Goal: Task Accomplishment & Management: Use online tool/utility

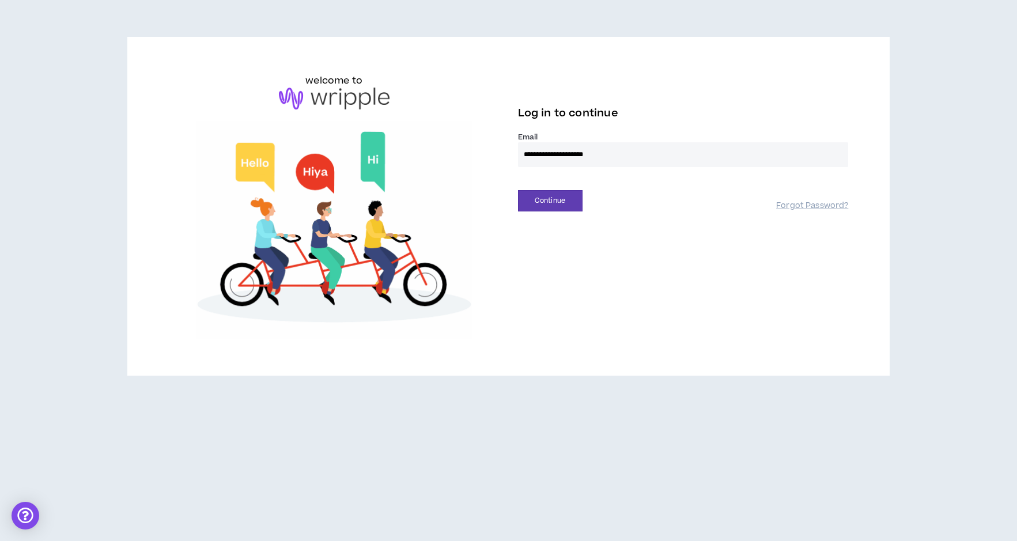
type input "**********"
click at [550, 201] on button "Continue" at bounding box center [550, 200] width 65 height 21
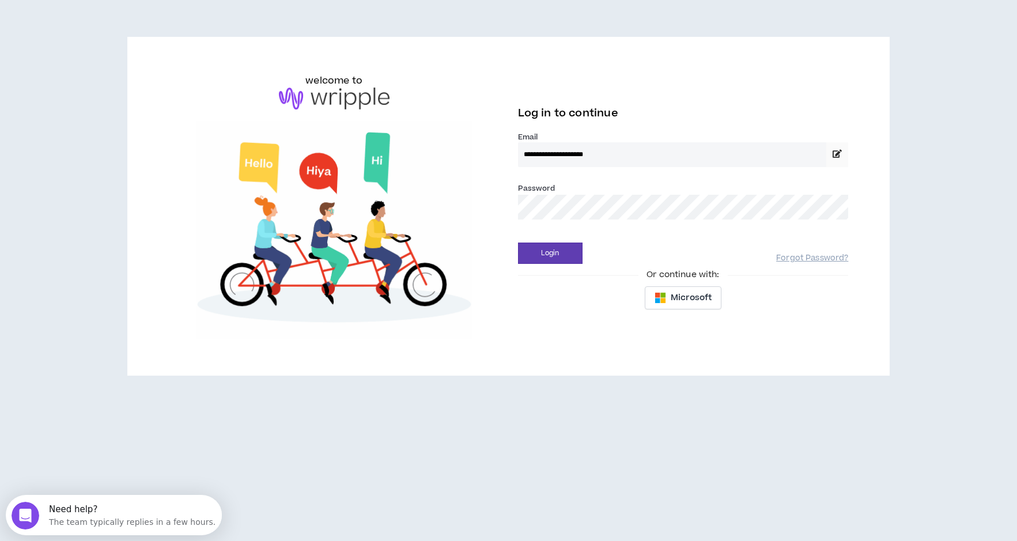
click at [550, 253] on button "Login" at bounding box center [550, 253] width 65 height 21
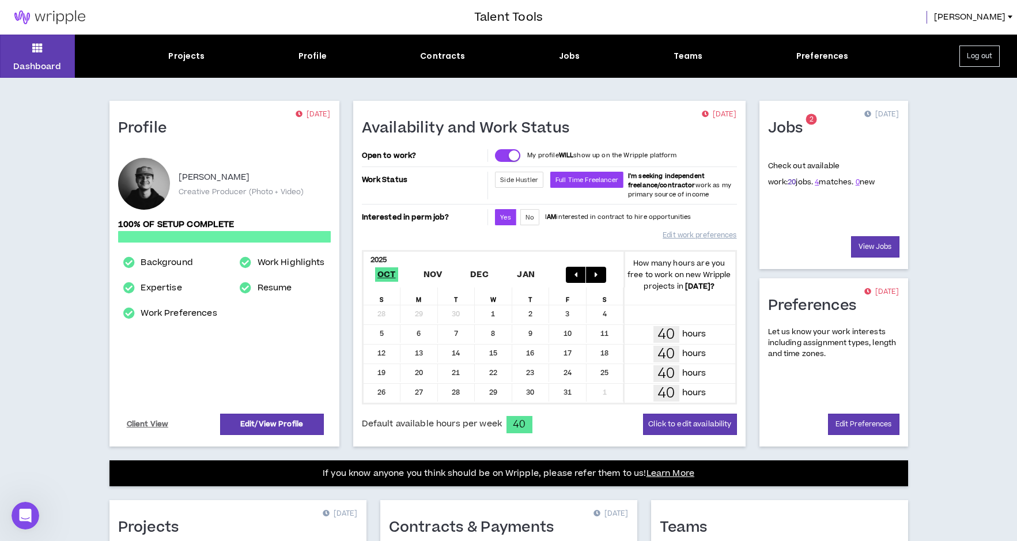
click at [788, 183] on link "20" at bounding box center [792, 182] width 8 height 10
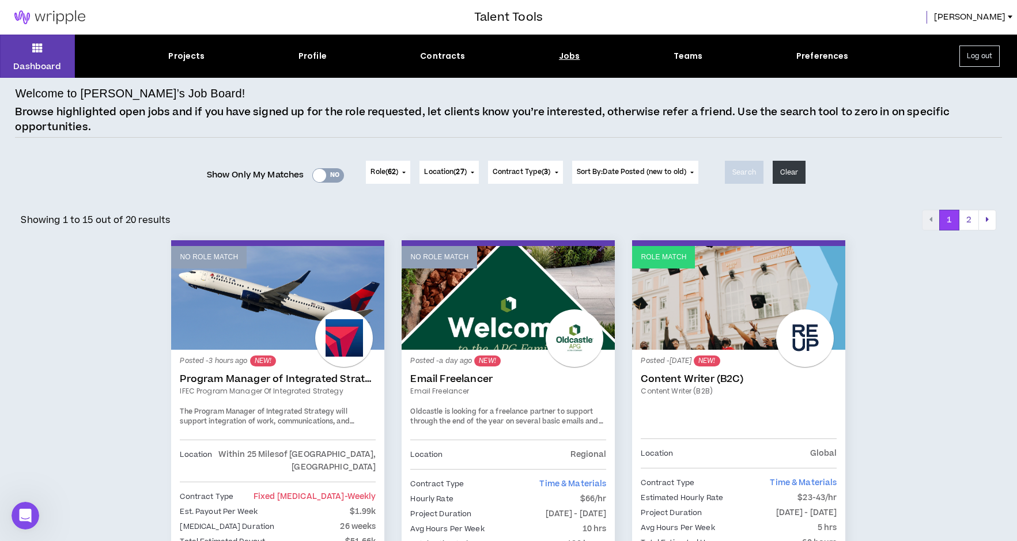
click at [565, 58] on div "Jobs" at bounding box center [569, 56] width 21 height 12
click at [178, 53] on div "Projects" at bounding box center [186, 56] width 36 height 12
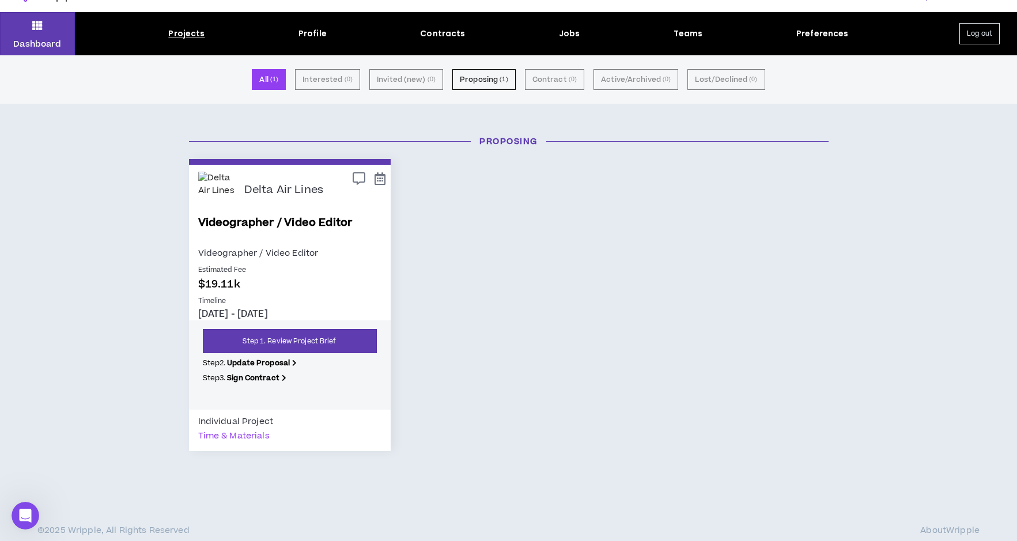
scroll to position [22, 0]
click at [362, 179] on icon at bounding box center [359, 179] width 13 height 10
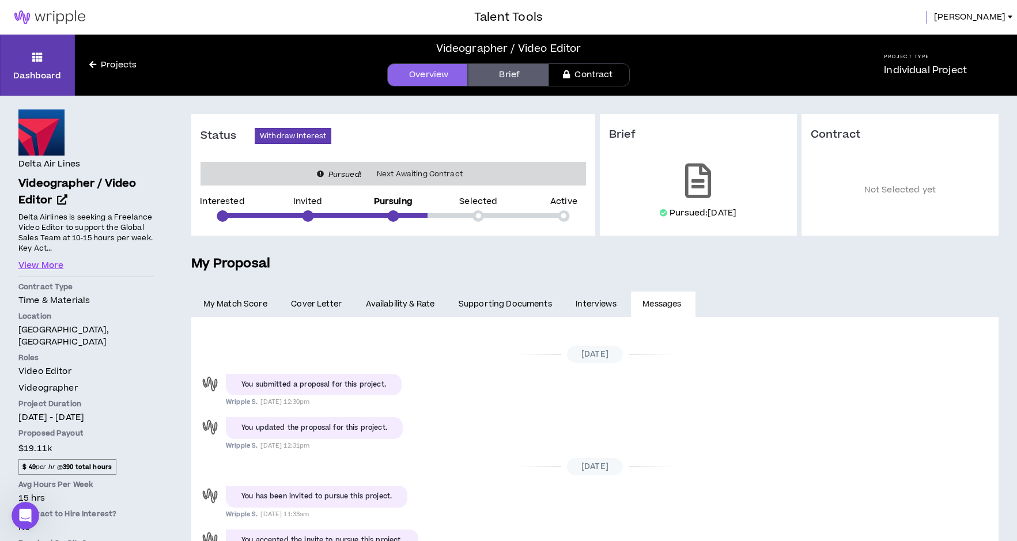
click at [598, 307] on link "Interviews" at bounding box center [597, 304] width 67 height 25
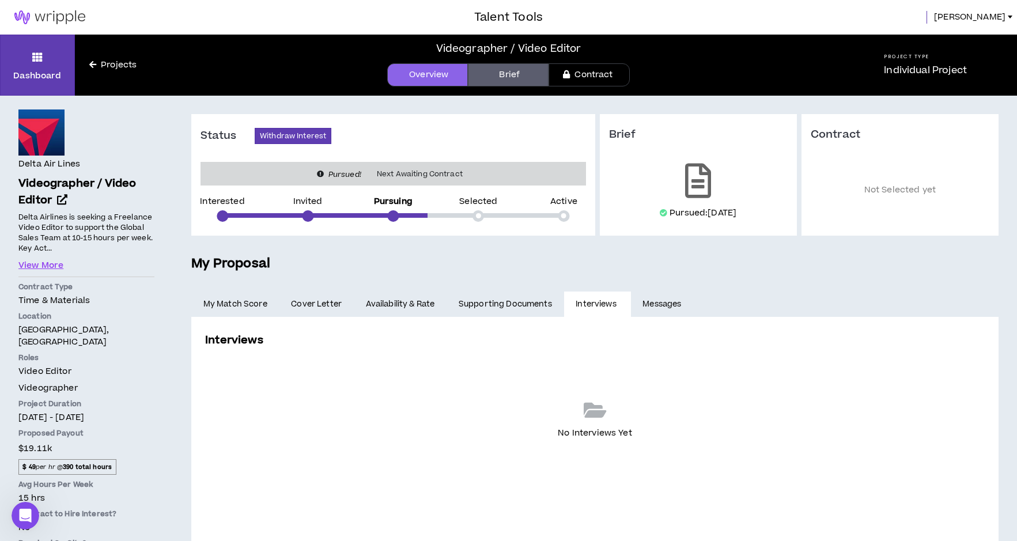
click at [517, 302] on link "Supporting Documents" at bounding box center [505, 304] width 117 height 25
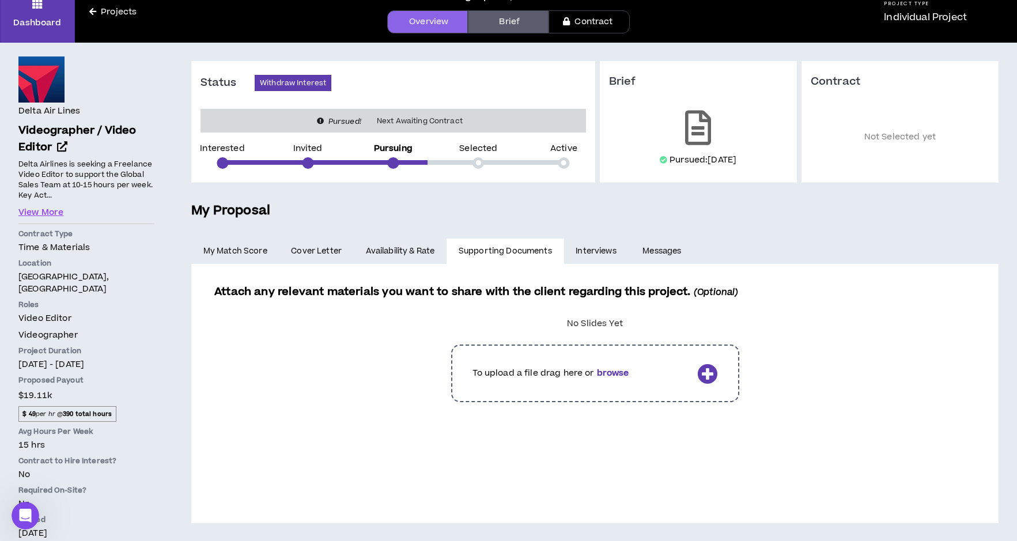
scroll to position [52, 0]
click at [416, 247] on link "Availability & Rate" at bounding box center [400, 251] width 93 height 25
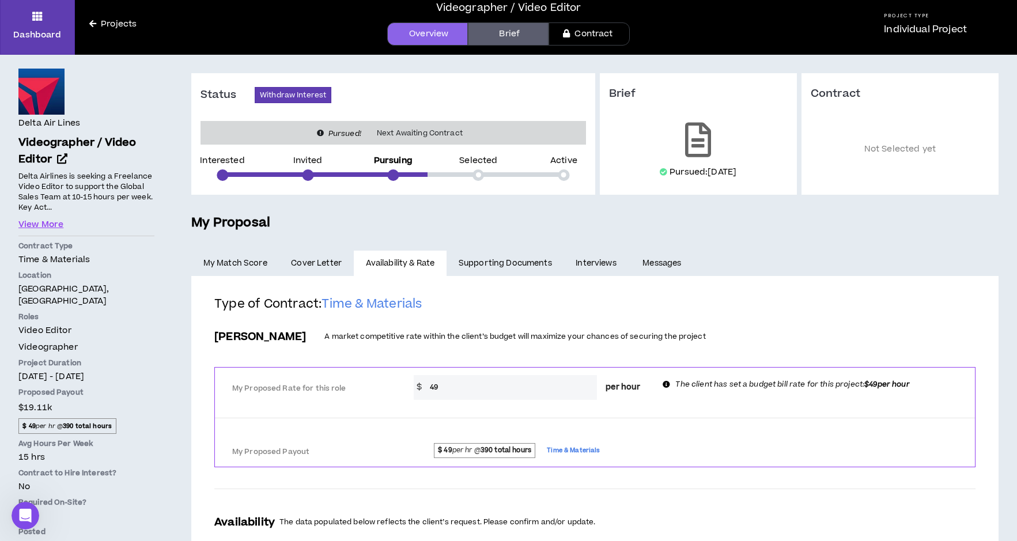
scroll to position [25, 0]
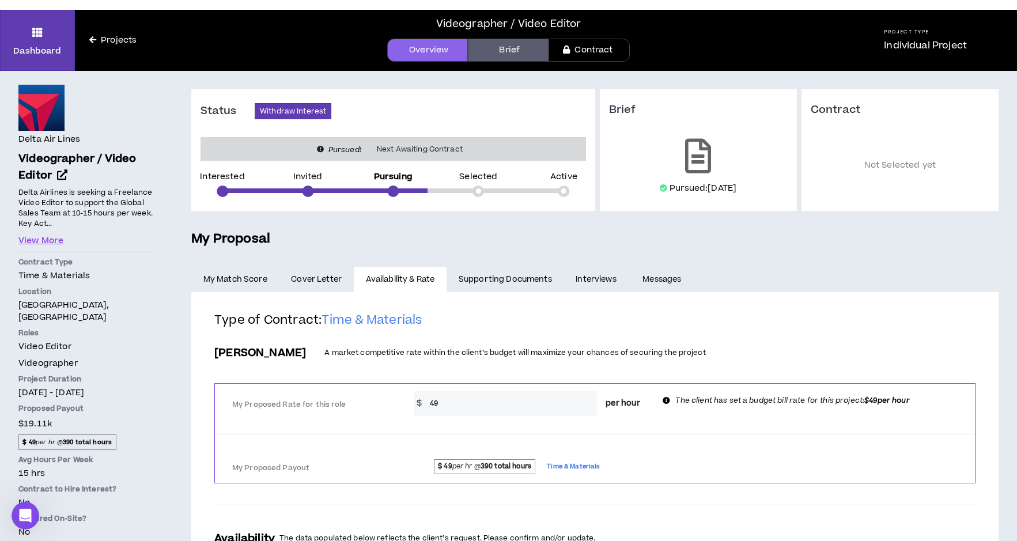
click at [247, 280] on link "My Match Score" at bounding box center [235, 279] width 88 height 25
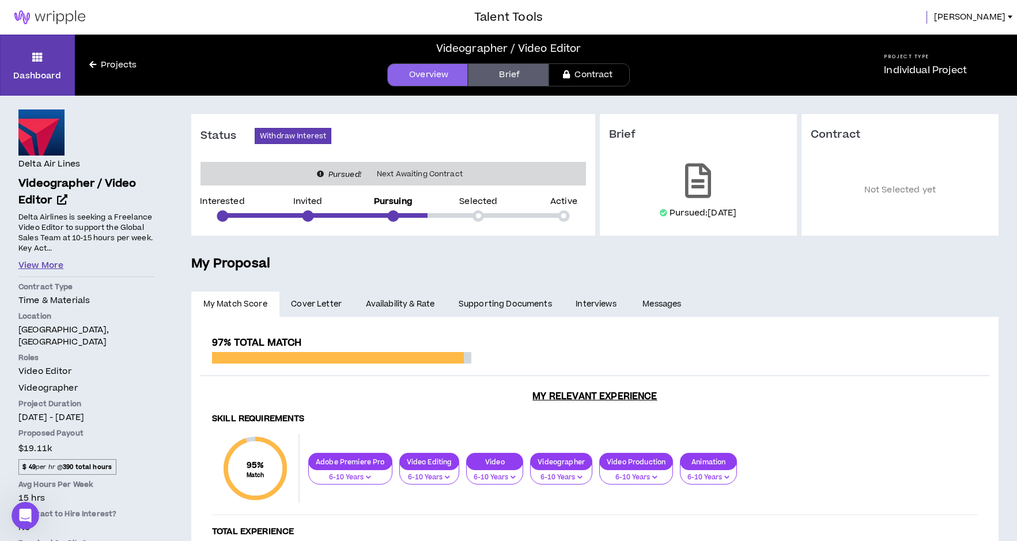
click at [47, 261] on button "View More" at bounding box center [40, 265] width 45 height 13
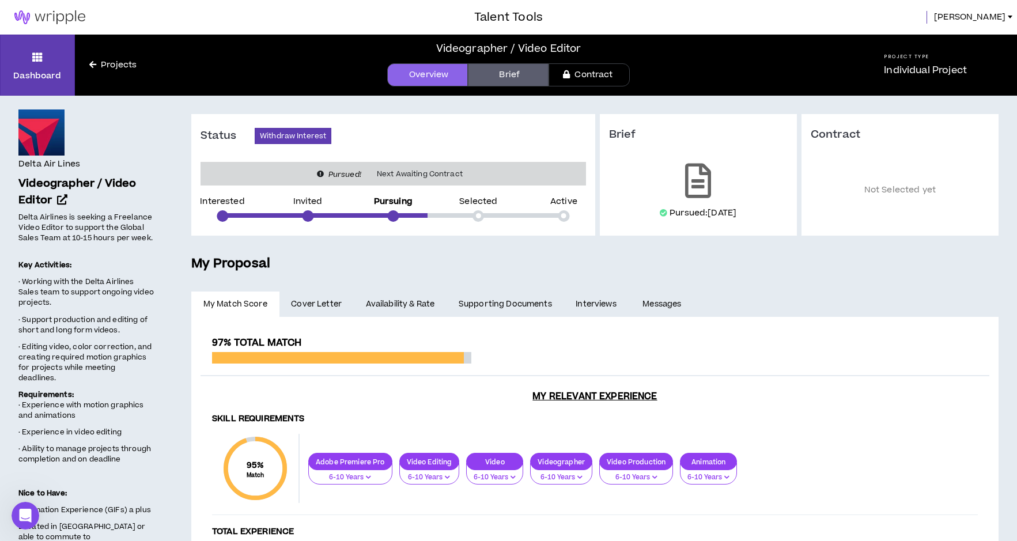
click at [523, 77] on link "Brief" at bounding box center [508, 74] width 81 height 23
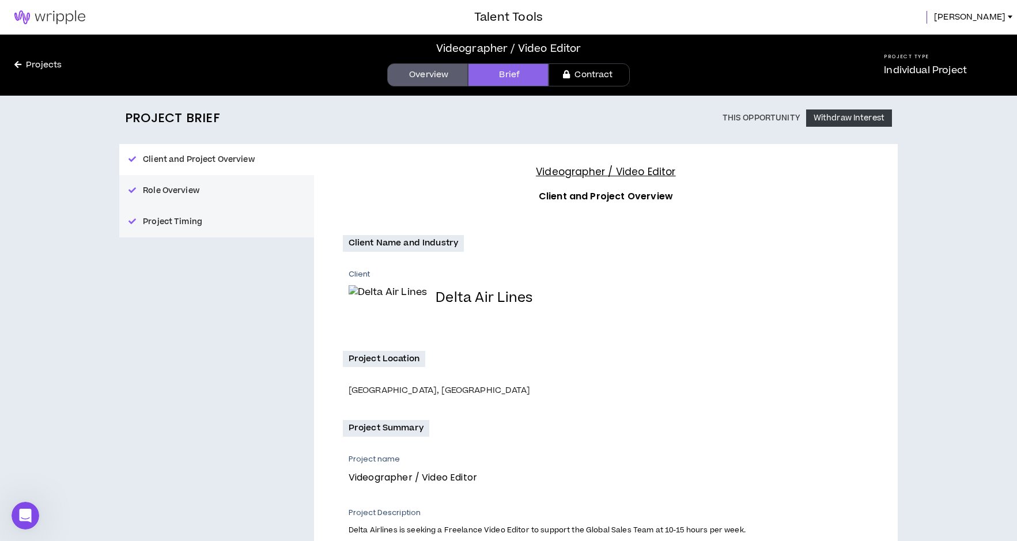
click at [440, 77] on link "Overview" at bounding box center [427, 74] width 81 height 23
